Goal: Task Accomplishment & Management: Manage account settings

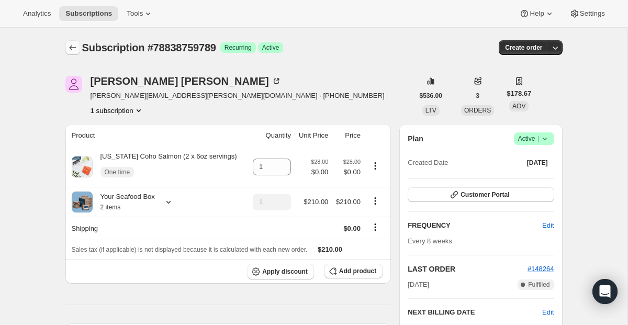
click at [74, 47] on icon "Subscriptions" at bounding box center [72, 47] width 10 height 10
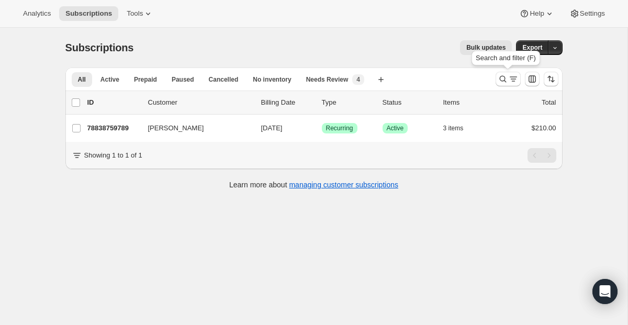
click at [500, 71] on div "Search and filter (F)" at bounding box center [505, 60] width 73 height 23
click at [500, 74] on icon "Search and filter results" at bounding box center [503, 79] width 10 height 10
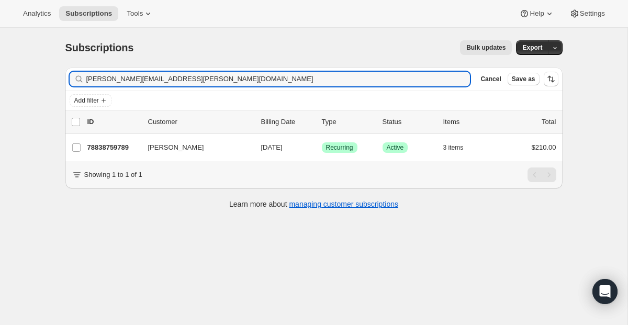
drag, startPoint x: 215, startPoint y: 84, endPoint x: 48, endPoint y: 48, distance: 170.8
click at [58, 48] on div "Subscriptions. This page is ready Subscriptions Bulk updates More actions Bulk …" at bounding box center [314, 124] width 522 height 192
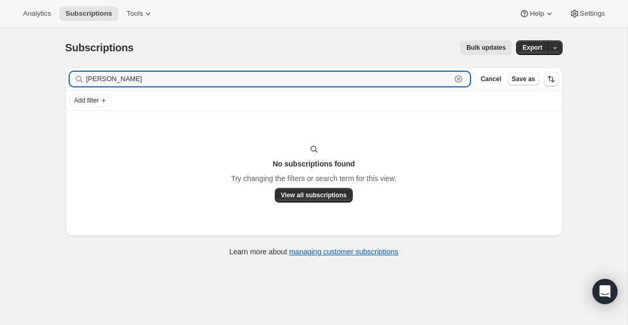
paste input "[EMAIL_ADDRESS][DOMAIN_NAME]"
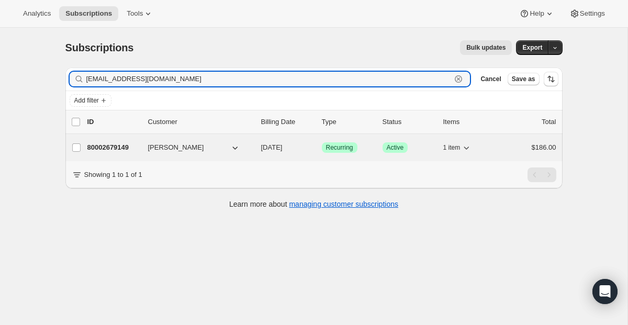
type input "[EMAIL_ADDRESS][DOMAIN_NAME]"
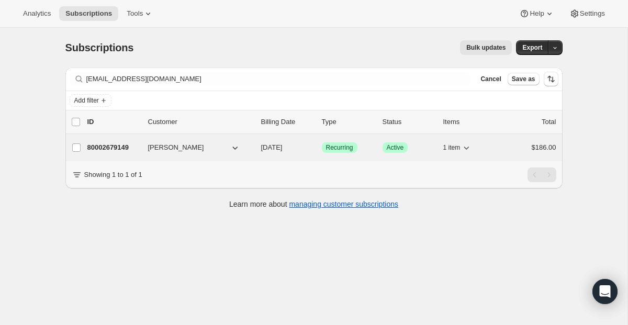
click at [332, 145] on span "Recurring" at bounding box center [339, 147] width 27 height 8
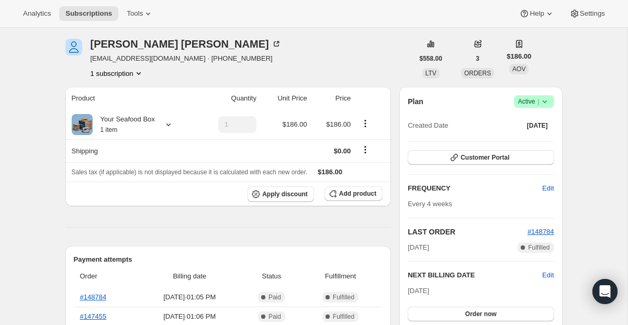
scroll to position [31, 0]
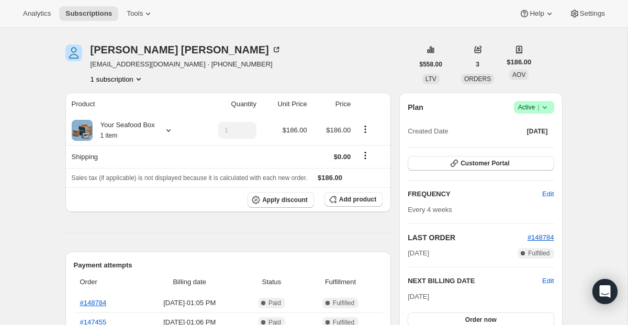
click at [533, 111] on span "Active |" at bounding box center [534, 107] width 32 height 10
click at [522, 140] on button "Cancel subscription" at bounding box center [529, 145] width 65 height 17
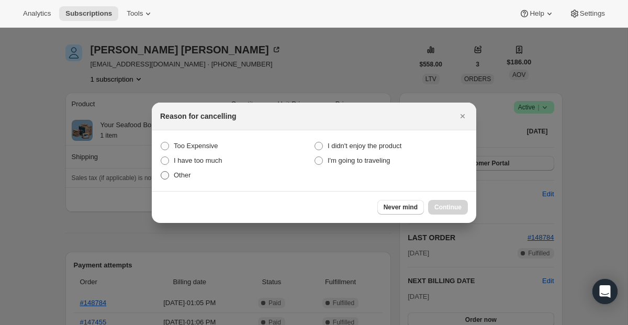
click at [175, 176] on span "Other" at bounding box center [182, 175] width 17 height 8
click at [161, 172] on input "Other" at bounding box center [161, 171] width 1 height 1
radio input "true"
click at [450, 216] on div "Never mind Continue" at bounding box center [314, 207] width 324 height 32
click at [450, 213] on button "Continue" at bounding box center [448, 207] width 40 height 15
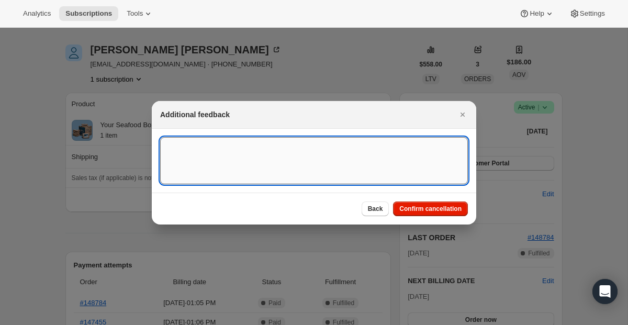
click at [325, 163] on textarea ":r1mn:" at bounding box center [314, 160] width 308 height 47
paste textarea "If I have reacuring order please get back to me and cancel it"
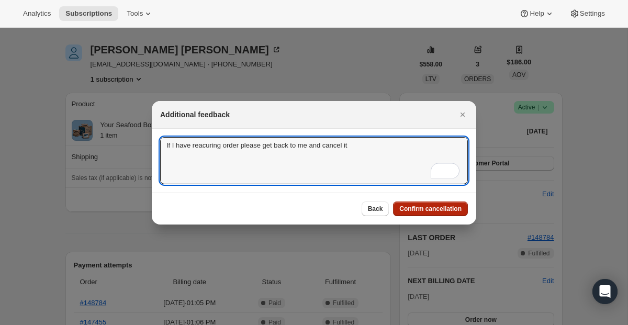
type textarea "If I have reacuring order please get back to me and cancel it"
click at [402, 205] on span "Confirm cancellation" at bounding box center [430, 209] width 62 height 8
